Goal: Task Accomplishment & Management: Use online tool/utility

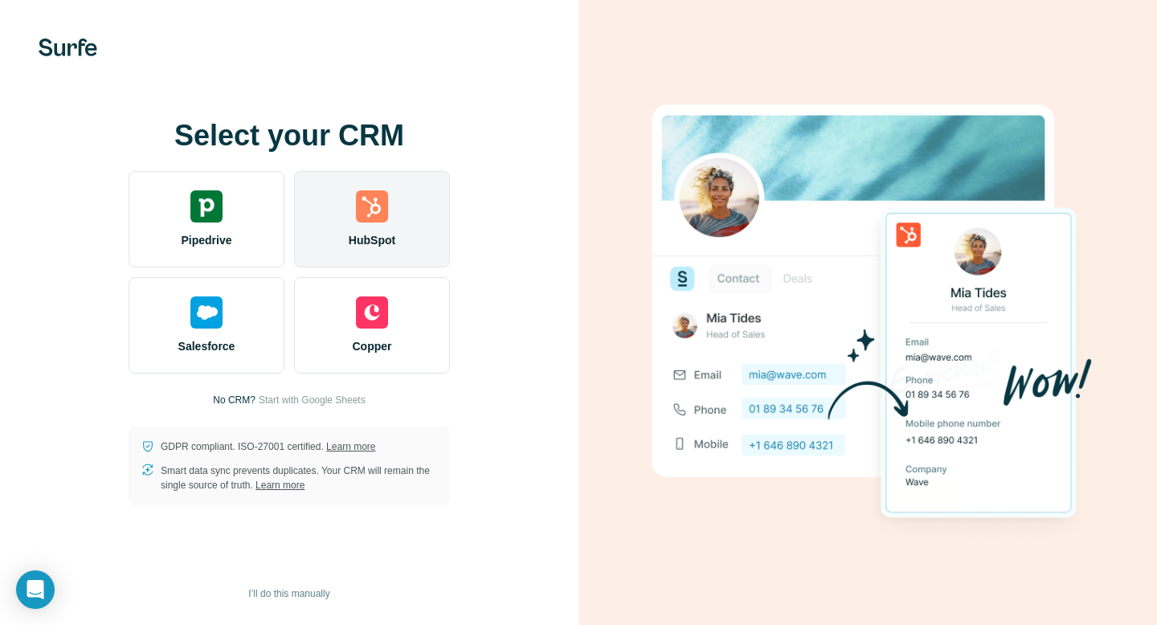
click at [419, 225] on div "HubSpot" at bounding box center [372, 219] width 156 height 96
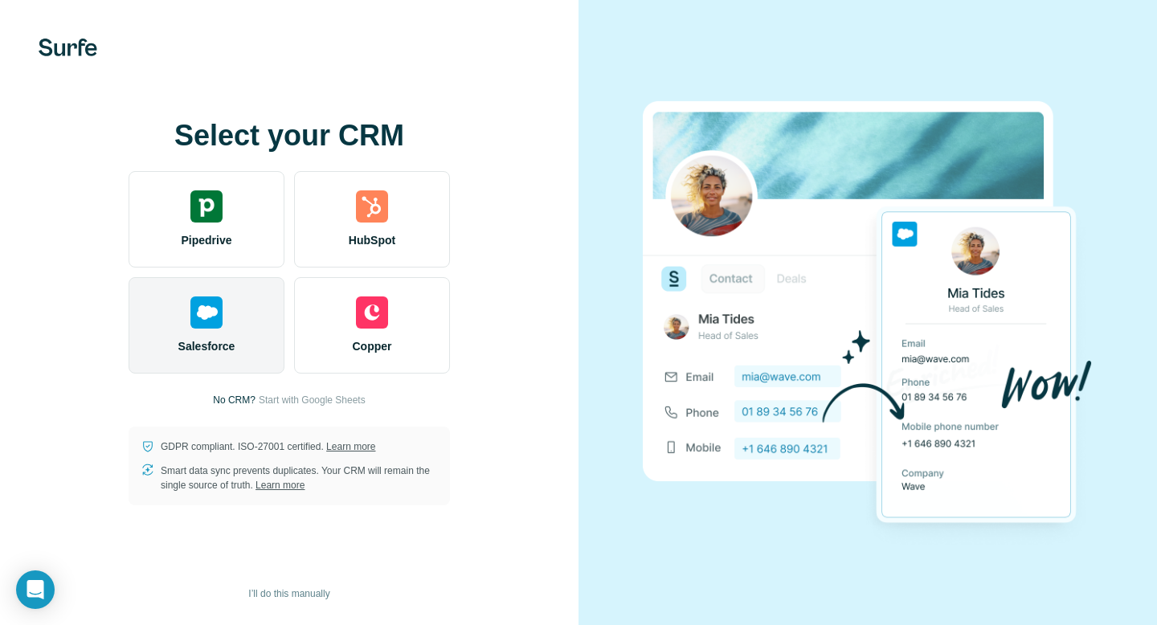
click at [232, 329] on div "Salesforce" at bounding box center [207, 325] width 156 height 96
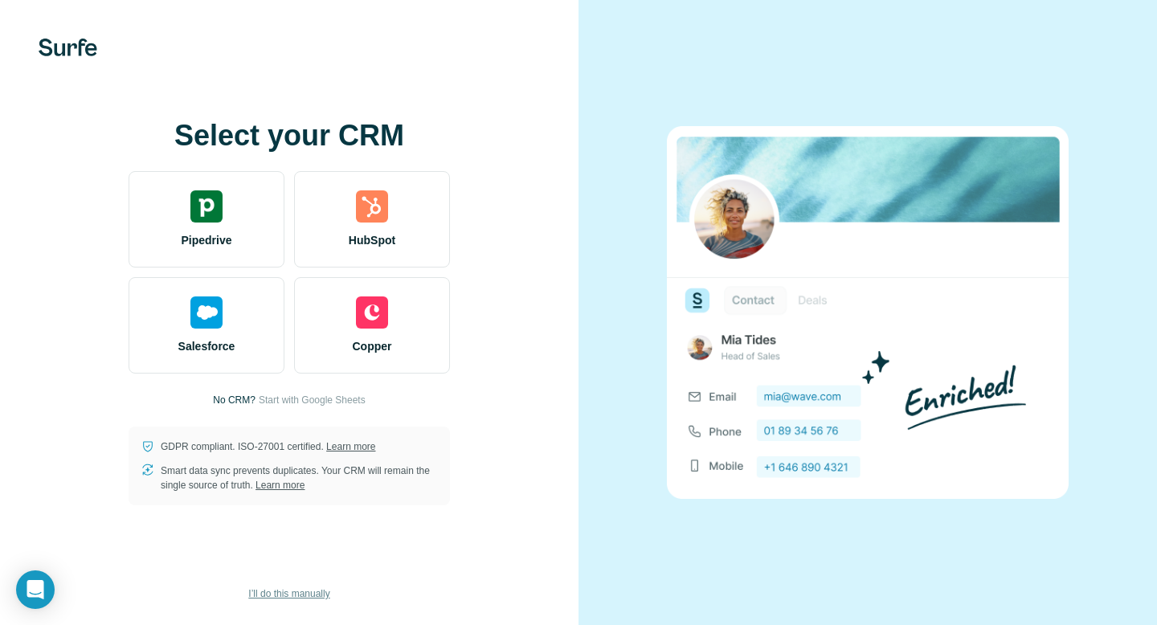
click at [289, 584] on button "I’ll do this manually" at bounding box center [289, 594] width 104 height 24
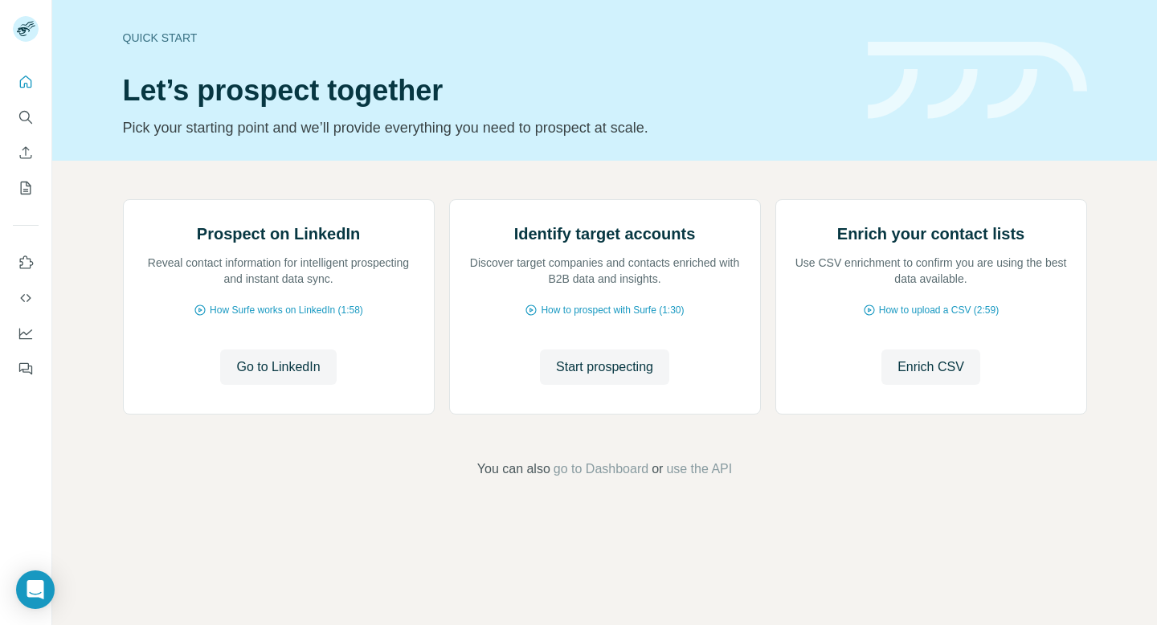
click at [594, 42] on div "Quick start" at bounding box center [485, 38] width 725 height 16
